Goal: Communication & Community: Participate in discussion

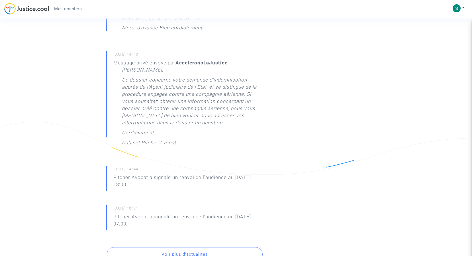
scroll to position [305, 0]
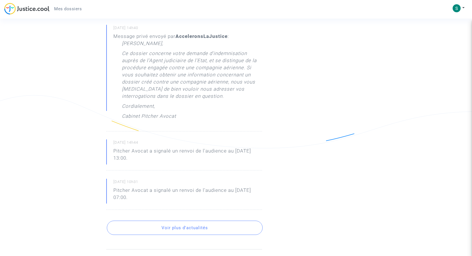
drag, startPoint x: 152, startPoint y: 162, endPoint x: 111, endPoint y: 151, distance: 42.1
click at [111, 151] on div "[DATE] 14h44 Pitcher Avocat a signalé un renvoi de l'audience au [DATE] 13:00." at bounding box center [184, 154] width 156 height 31
copy p "Pitcher Avocat a signalé un renvoi de l'audience au [DATE] 13:00."
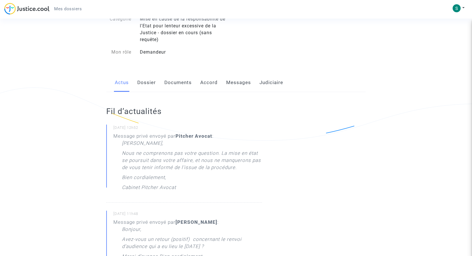
scroll to position [0, 0]
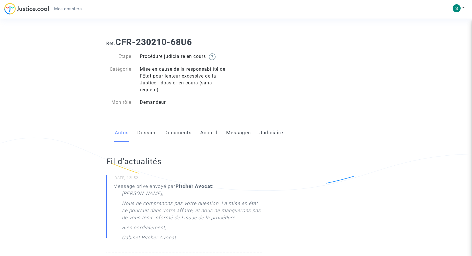
click at [237, 134] on link "Messages" at bounding box center [238, 132] width 25 height 19
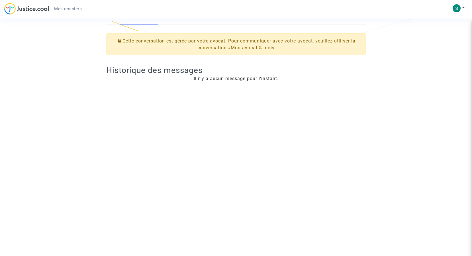
scroll to position [57, 0]
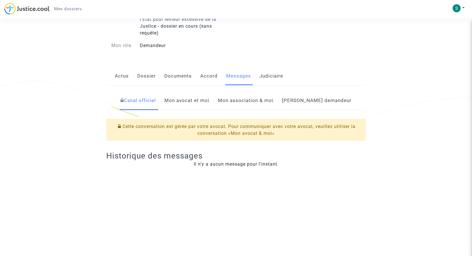
click at [209, 100] on link "Mon avocat et moi" at bounding box center [186, 100] width 45 height 19
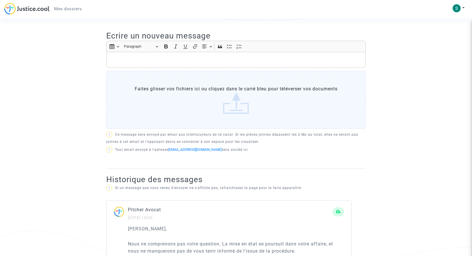
scroll to position [142, 0]
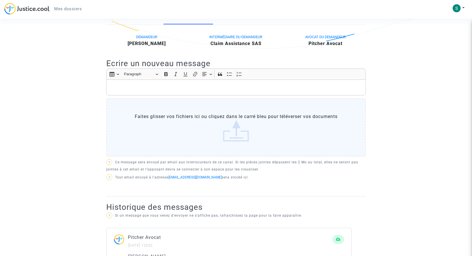
click at [136, 85] on p "Rich Text Editor, main" at bounding box center [235, 87] width 253 height 7
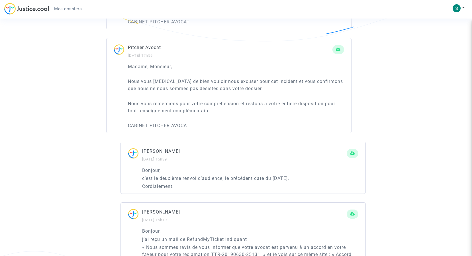
scroll to position [683, 0]
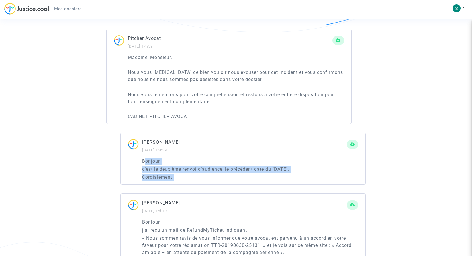
drag, startPoint x: 144, startPoint y: 160, endPoint x: 185, endPoint y: 179, distance: 45.4
click at [185, 179] on div "Bonjour, c’est le deuxième renvoi d’audience, le précédent date du [DATE]. Cord…" at bounding box center [250, 168] width 216 height 23
drag, startPoint x: 185, startPoint y: 179, endPoint x: 187, endPoint y: 181, distance: 3.0
click at [192, 180] on p "Cordialement." at bounding box center [250, 176] width 216 height 7
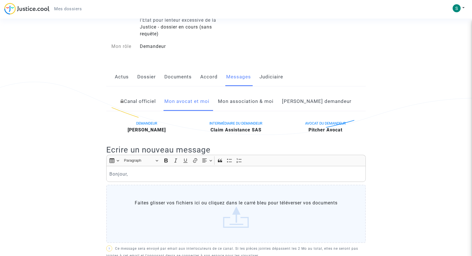
scroll to position [0, 0]
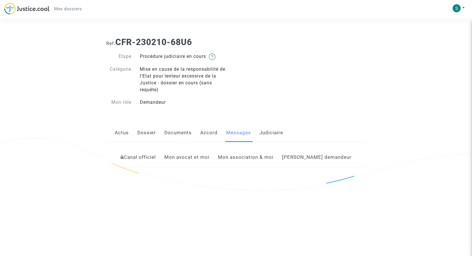
click at [146, 133] on link "Dossier" at bounding box center [146, 132] width 19 height 19
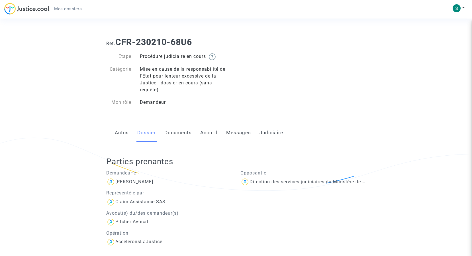
click at [227, 131] on link "Messages" at bounding box center [238, 132] width 25 height 19
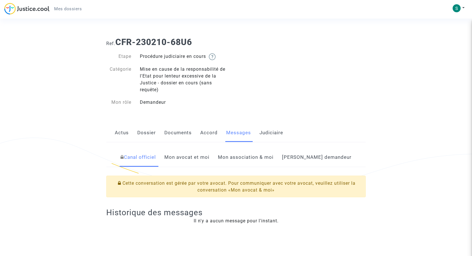
click at [205, 155] on link "Mon avocat et moi" at bounding box center [186, 157] width 45 height 19
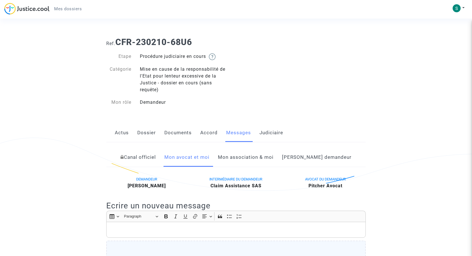
click at [263, 157] on link "Mon association & moi" at bounding box center [246, 157] width 56 height 19
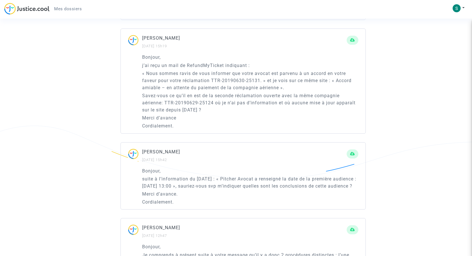
scroll to position [712, 0]
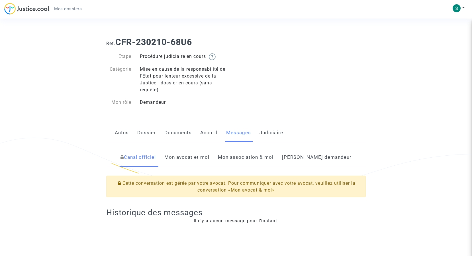
click at [270, 132] on link "Judiciaire" at bounding box center [271, 132] width 24 height 19
click at [196, 158] on link "Mon avocat et moi" at bounding box center [186, 157] width 45 height 19
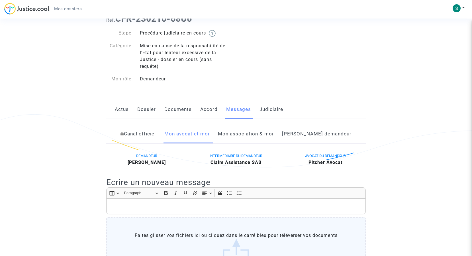
scroll to position [85, 0]
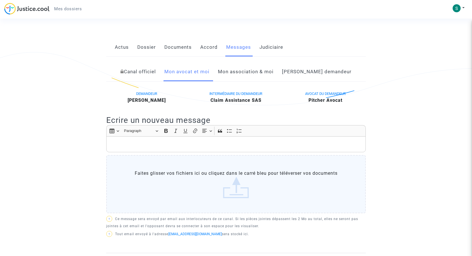
click at [156, 72] on link "Canal officiel" at bounding box center [137, 71] width 35 height 19
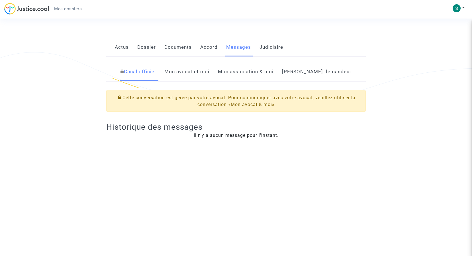
click at [302, 71] on link "[PERSON_NAME] demandeur" at bounding box center [316, 71] width 69 height 19
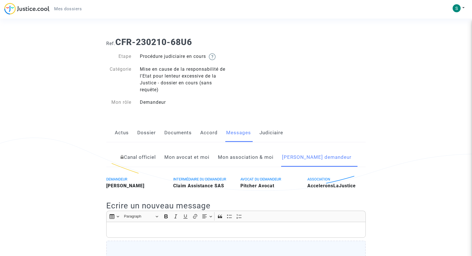
scroll to position [28, 0]
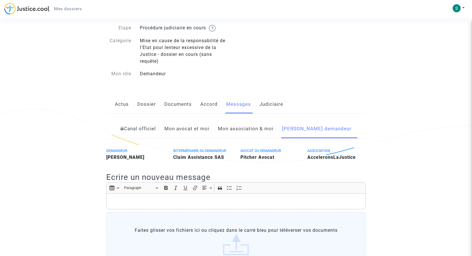
click at [252, 150] on span "AVOCAT DU DEMANDEUR" at bounding box center [260, 150] width 41 height 4
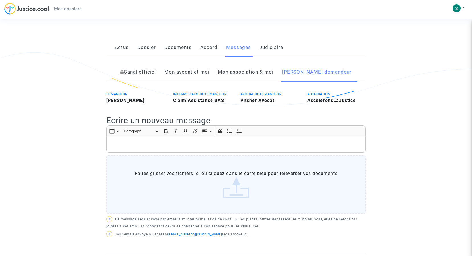
scroll to position [85, 0]
click at [259, 70] on link "Mon association & moi" at bounding box center [246, 71] width 56 height 19
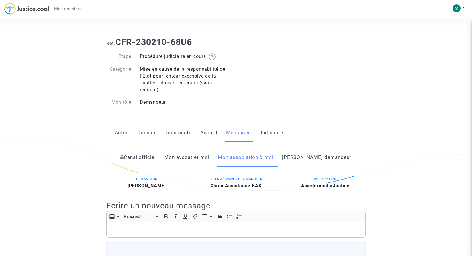
click at [207, 133] on link "Accord" at bounding box center [208, 132] width 17 height 19
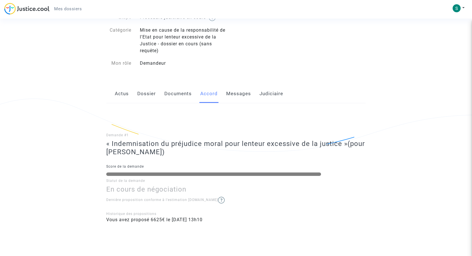
scroll to position [58, 0]
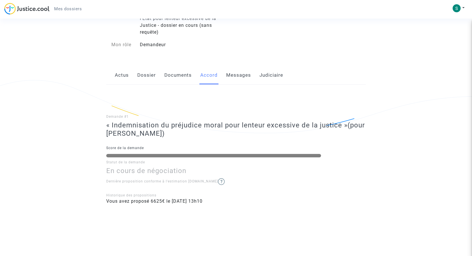
click at [175, 73] on link "Documents" at bounding box center [177, 75] width 27 height 19
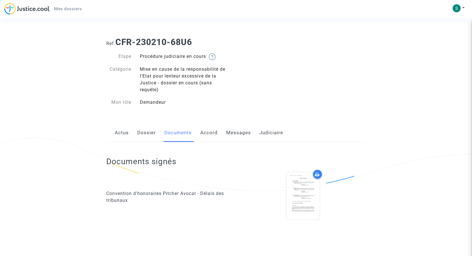
click at [144, 132] on link "Dossier" at bounding box center [146, 132] width 19 height 19
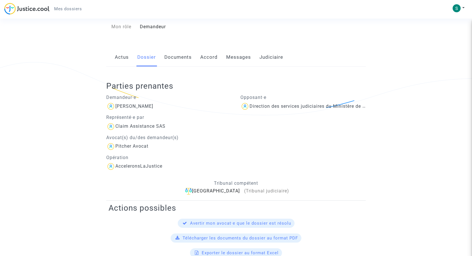
scroll to position [0, 0]
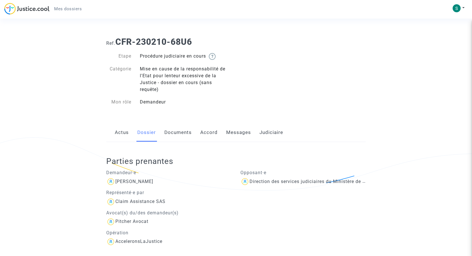
click at [120, 131] on link "Actus" at bounding box center [122, 132] width 14 height 19
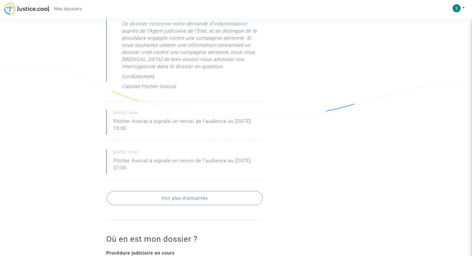
scroll to position [342, 0]
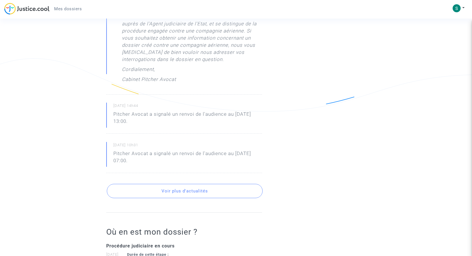
drag, startPoint x: 112, startPoint y: 103, endPoint x: 153, endPoint y: 121, distance: 45.2
click at [153, 121] on div "[DATE] 14h44 Pitcher Avocat a signalé un renvoi de l'audience au [DATE] 13:00." at bounding box center [184, 118] width 156 height 31
copy div "[DATE] 14h44 Pitcher Avocat a signalé un renvoi de l'audience au [DATE] 13:00."
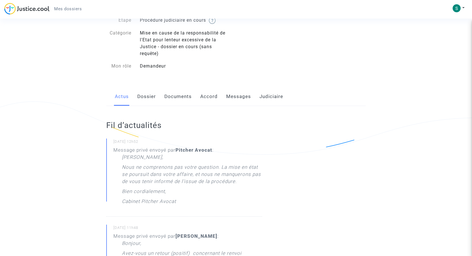
scroll to position [0, 0]
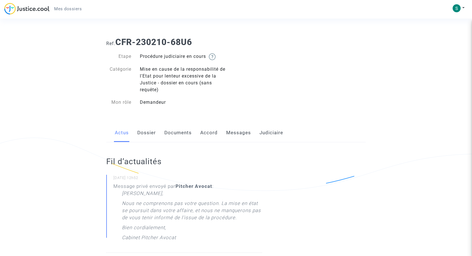
click at [235, 132] on link "Messages" at bounding box center [238, 132] width 25 height 19
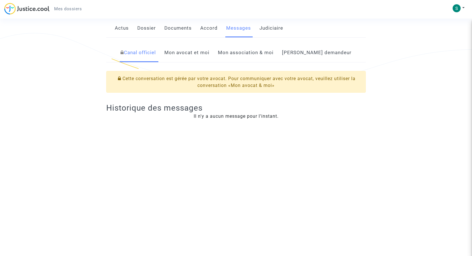
scroll to position [85, 0]
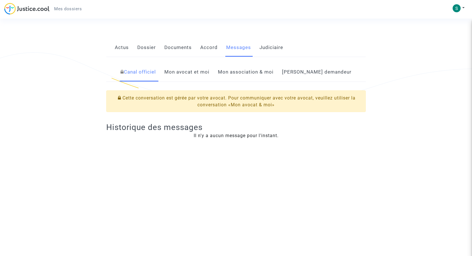
click at [200, 71] on link "Mon avocat et moi" at bounding box center [186, 72] width 45 height 19
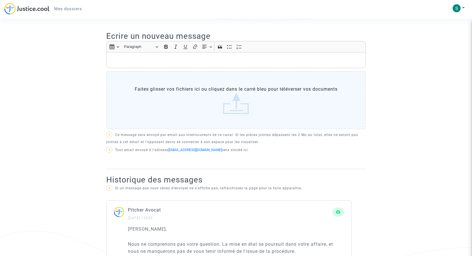
scroll to position [114, 0]
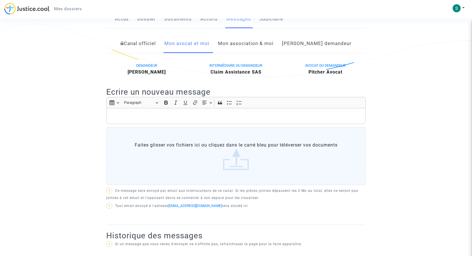
click at [122, 116] on p "Rich Text Editor, main" at bounding box center [235, 115] width 253 height 7
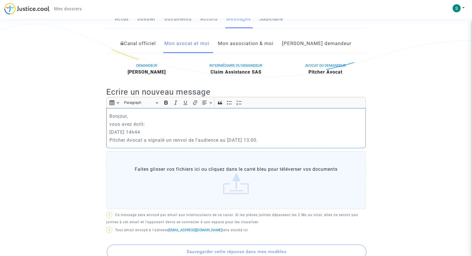
drag, startPoint x: 111, startPoint y: 116, endPoint x: 296, endPoint y: 139, distance: 186.2
click at [296, 139] on div "Bonjour, vous avez écrit: [DATE] 14h44 Pitcher Avocat a signalé un renvoi de l'…" at bounding box center [235, 128] width 259 height 40
copy div "onjour, vous avez écrit: [DATE] 14h44 Pitcher Avocat a signalé un renvoi de l'a…"
click at [156, 123] on p "vous avez écrit:" at bounding box center [235, 123] width 253 height 7
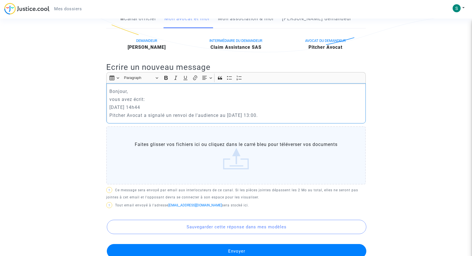
scroll to position [171, 0]
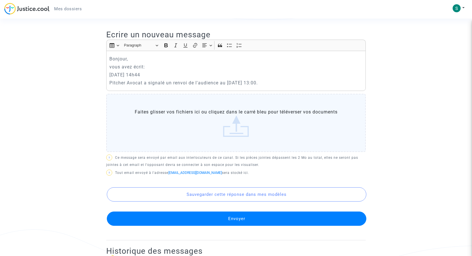
click at [224, 217] on button "Envoyer" at bounding box center [236, 218] width 259 height 14
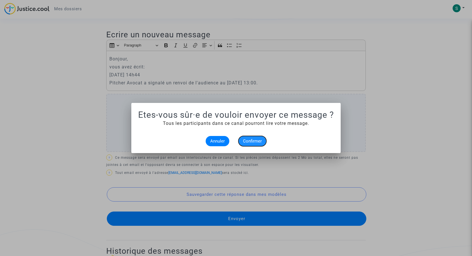
click at [249, 141] on span "Confirmer" at bounding box center [252, 140] width 19 height 5
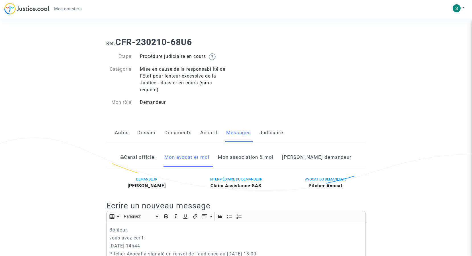
scroll to position [171, 0]
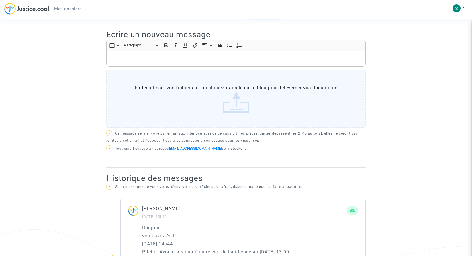
click at [65, 7] on span "Mes dossiers" at bounding box center [68, 8] width 28 height 5
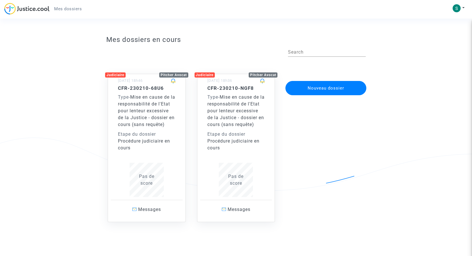
click at [240, 95] on span "Mise en cause de la responsabilité de l'Etat pour lenteur excessive de la Justi…" at bounding box center [235, 110] width 57 height 33
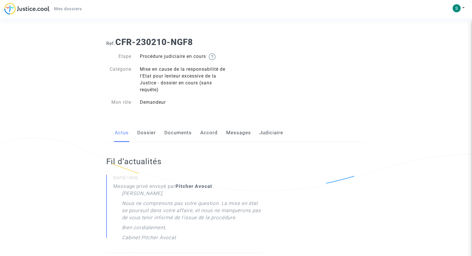
click at [235, 130] on link "Messages" at bounding box center [238, 132] width 25 height 19
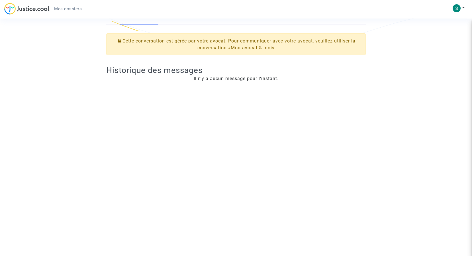
scroll to position [85, 0]
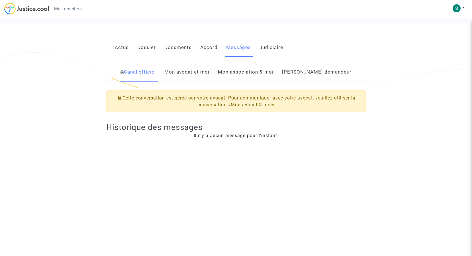
click at [204, 71] on link "Mon avocat et moi" at bounding box center [186, 72] width 45 height 19
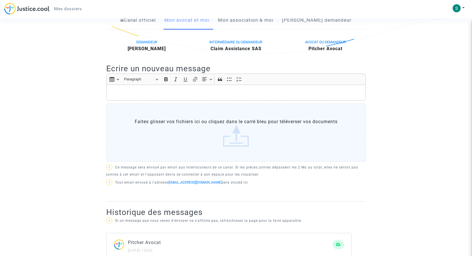
scroll to position [85, 0]
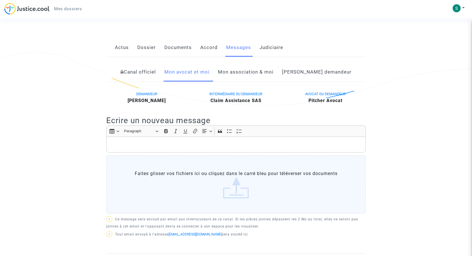
click at [126, 142] on p "Rich Text Editor, main" at bounding box center [235, 144] width 253 height 7
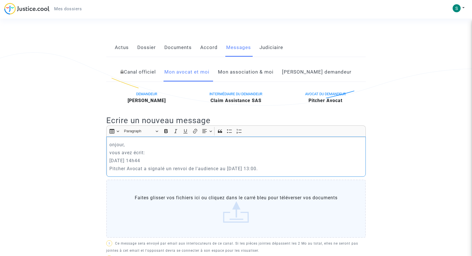
click at [110, 145] on p "onjour," at bounding box center [235, 144] width 253 height 7
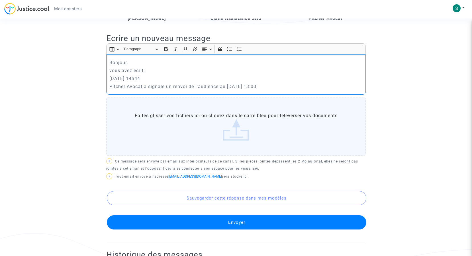
scroll to position [171, 0]
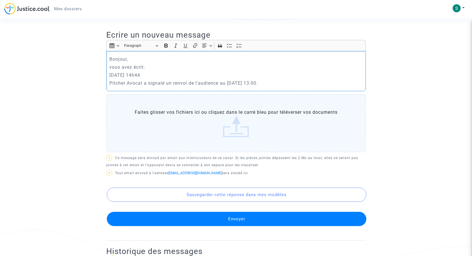
click at [233, 219] on button "Envoyer" at bounding box center [236, 219] width 259 height 14
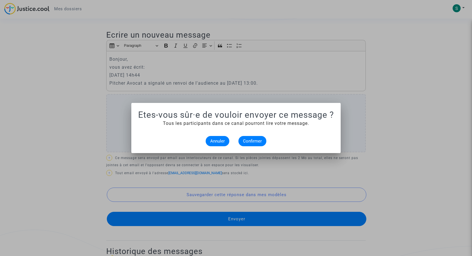
scroll to position [0, 0]
click at [251, 139] on span "Confirmer" at bounding box center [252, 140] width 19 height 5
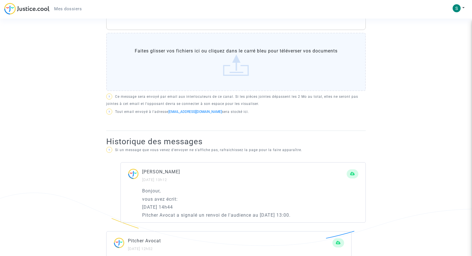
scroll to position [171, 0]
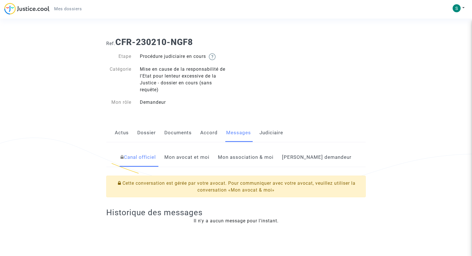
click at [195, 157] on link "Mon avocat et moi" at bounding box center [186, 157] width 45 height 19
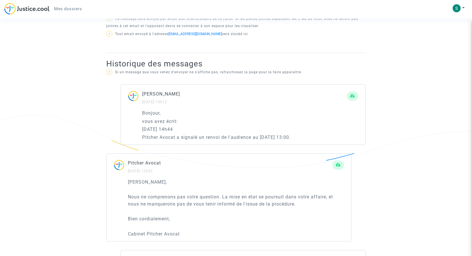
scroll to position [228, 0]
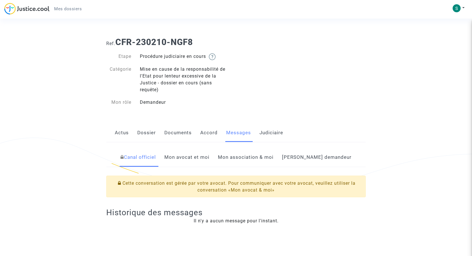
click at [62, 9] on span "Mes dossiers" at bounding box center [68, 8] width 28 height 5
